Goal: Contribute content

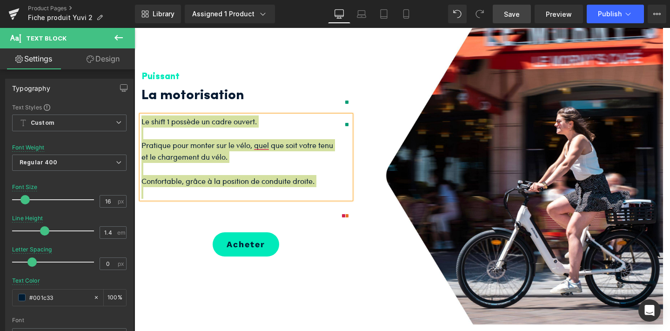
click at [516, 15] on span "Save" at bounding box center [512, 14] width 16 height 10
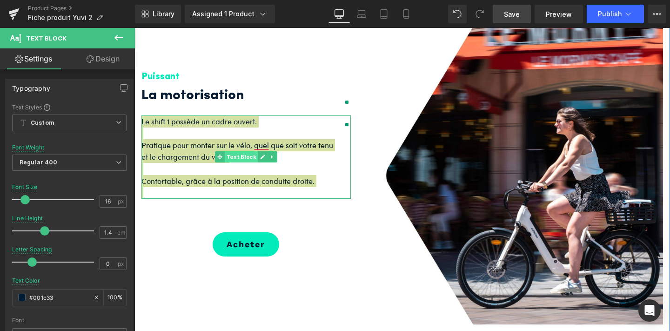
click at [243, 162] on span "Text Block" at bounding box center [241, 156] width 33 height 11
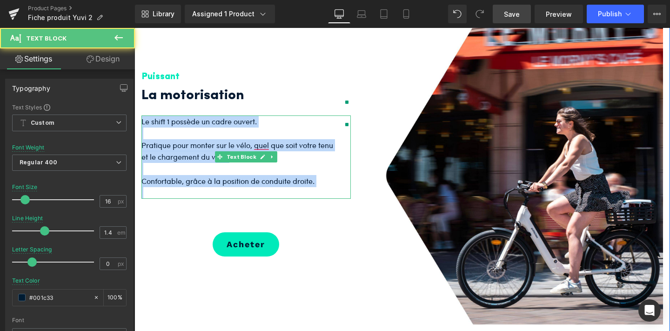
click at [246, 163] on p "Pratique pour monter sur le vélo, quel que soit votre tenu et le chargement du …" at bounding box center [240, 151] width 196 height 24
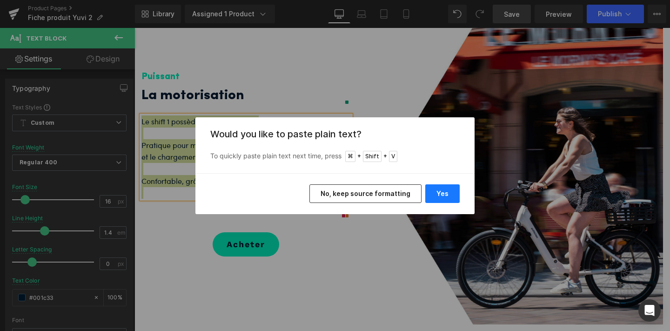
click at [0, 0] on button "Yes" at bounding box center [0, 0] width 0 height 0
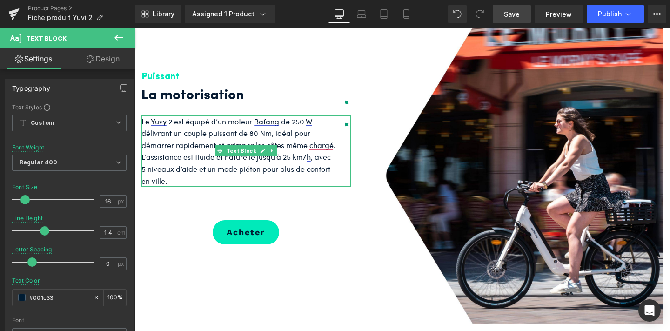
click at [324, 166] on p "Le Yuvy 2 est équipé d’un moteur Bafang de 250 W délivrant un couple puissant d…" at bounding box center [240, 151] width 196 height 72
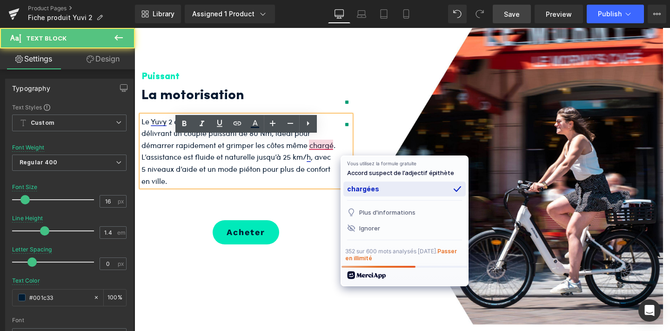
click at [0, 0] on div "chargées" at bounding box center [0, 0] width 0 height 0
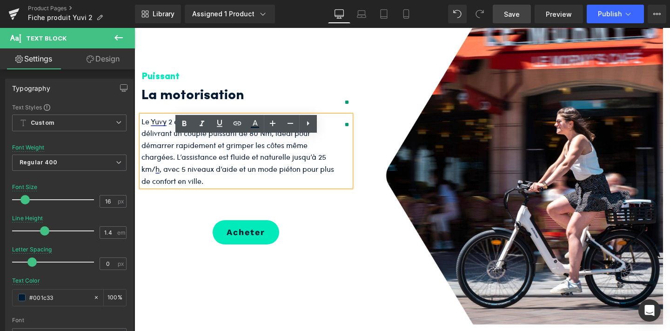
click at [176, 176] on p "Le Yuvy 2 est équipé d’un moteur Bafang de 250 W délivrant un couple puissant d…" at bounding box center [240, 151] width 196 height 72
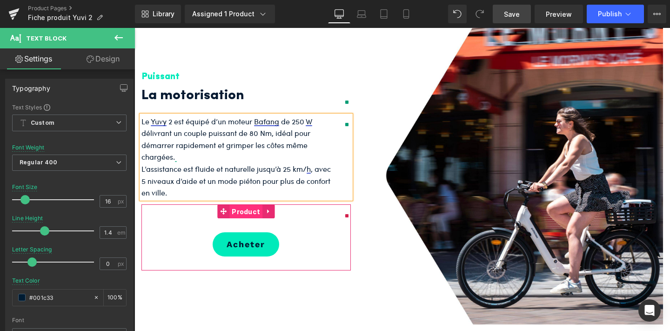
click at [245, 219] on span "Product" at bounding box center [245, 212] width 33 height 14
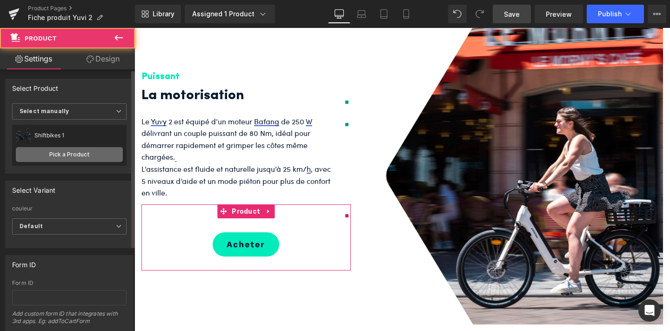
click at [77, 153] on link "Pick a Product" at bounding box center [69, 154] width 107 height 15
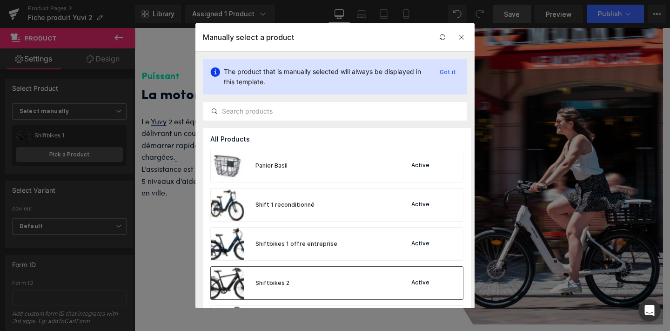
scroll to position [939, 0]
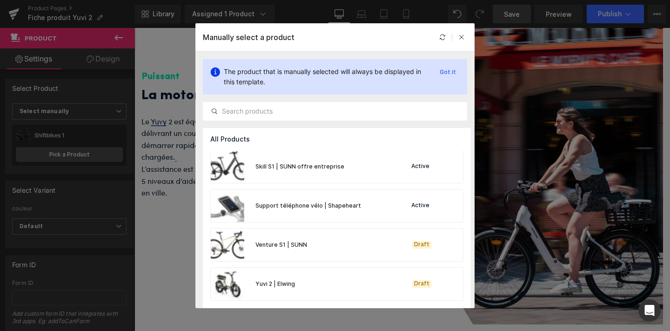
click at [0, 0] on div "Yuvi 2 | Elwing Draft" at bounding box center [0, 0] width 0 height 0
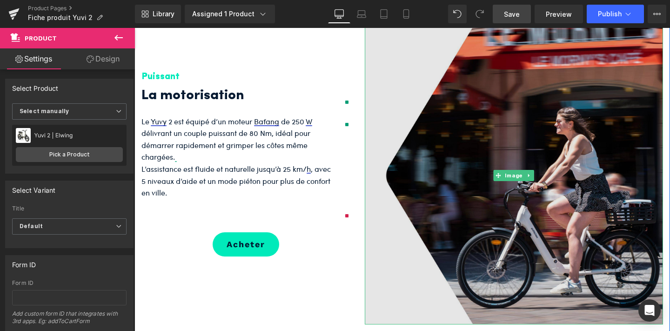
click at [522, 239] on img at bounding box center [514, 175] width 298 height 298
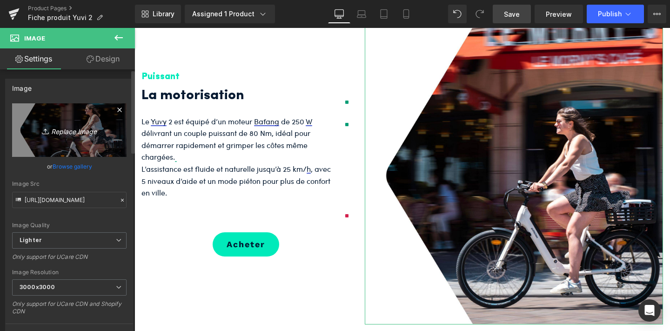
click at [52, 131] on icon "Replace Image" at bounding box center [69, 130] width 74 height 12
type input "C:\fakepath\3.png"
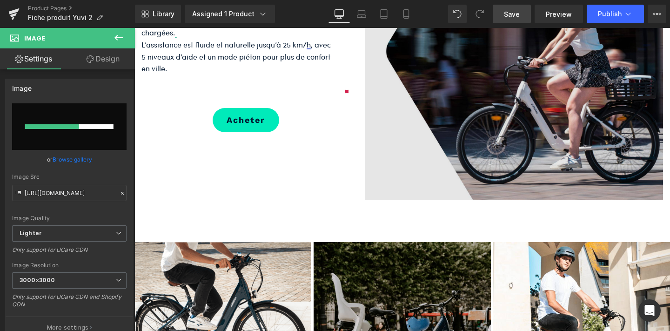
scroll to position [1257, 0]
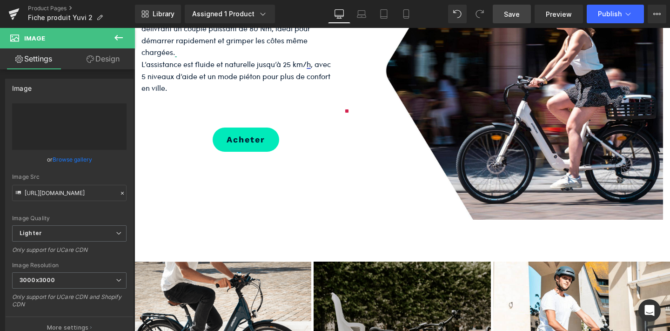
type input "[URL][DOMAIN_NAME]"
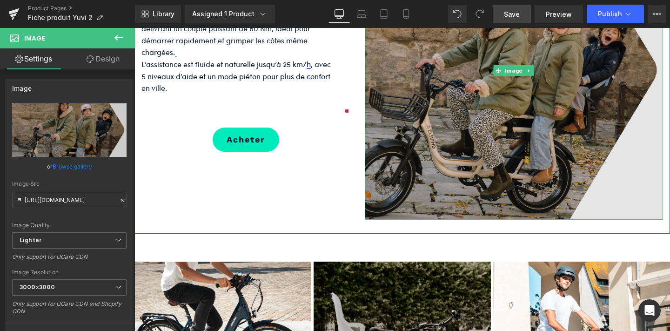
click at [499, 184] on img at bounding box center [514, 70] width 298 height 298
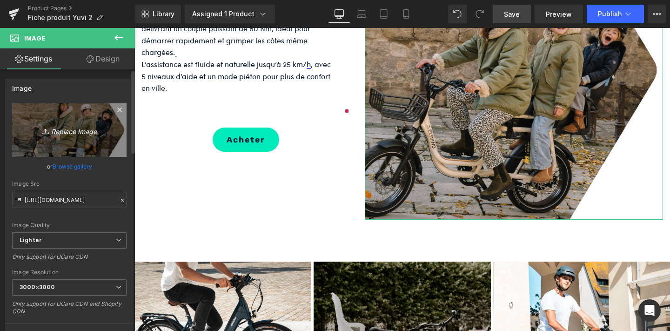
click at [69, 130] on icon "Replace Image" at bounding box center [69, 130] width 74 height 12
type input "C:\fakepath\Image carré YUVI 2.png"
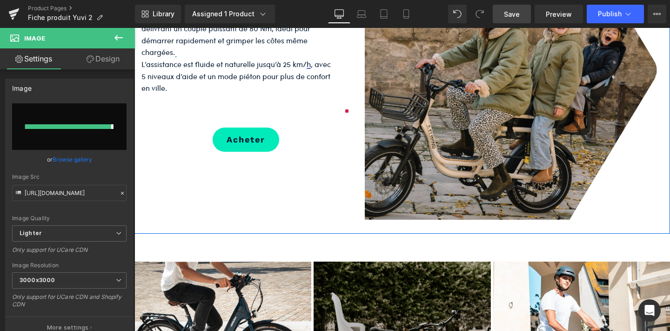
type input "[URL][DOMAIN_NAME]"
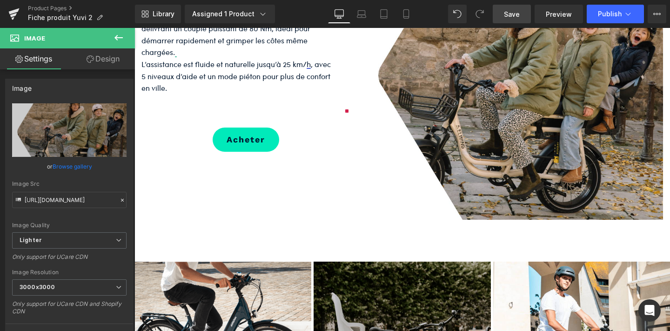
click at [512, 11] on span "Save" at bounding box center [512, 14] width 16 height 10
